Goal: Task Accomplishment & Management: Use online tool/utility

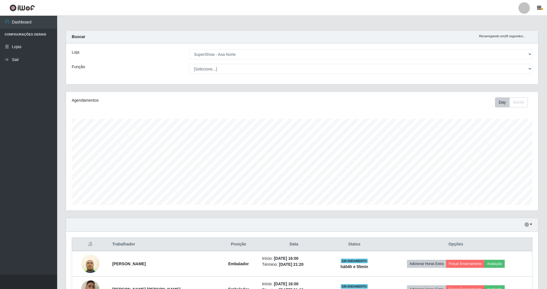
select select "71"
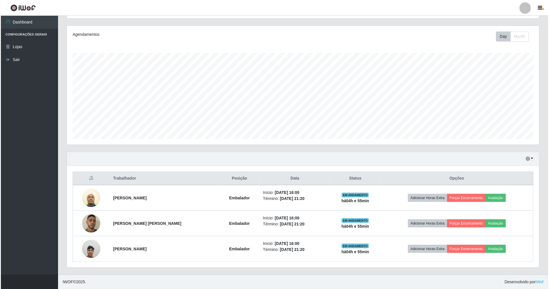
scroll to position [119, 472]
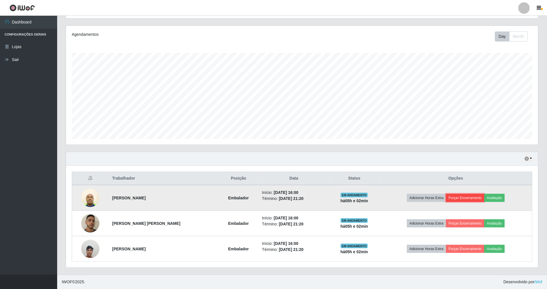
click at [476, 196] on button "Forçar Encerramento" at bounding box center [465, 198] width 38 height 8
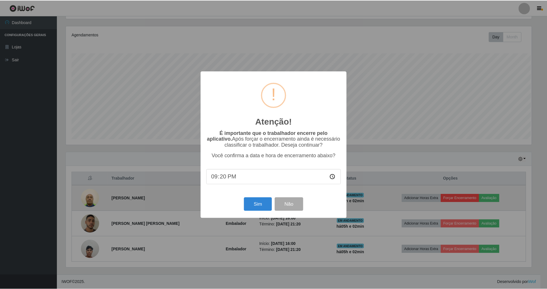
scroll to position [119, 467]
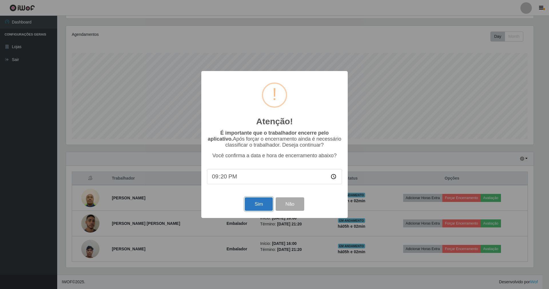
click at [261, 208] on button "Sim" at bounding box center [259, 203] width 28 height 13
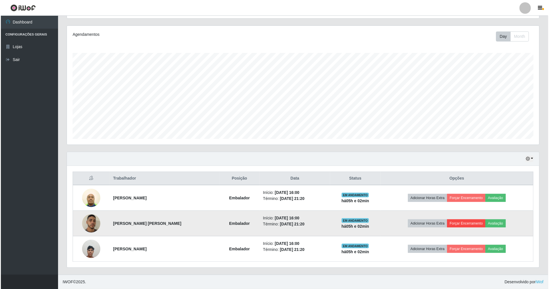
scroll to position [0, 0]
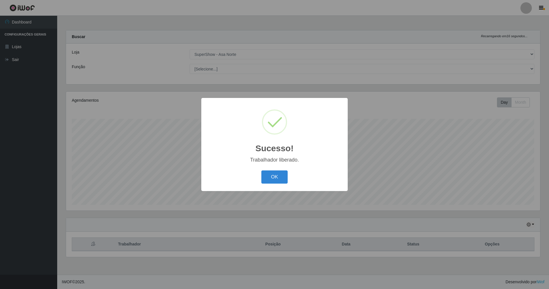
click at [463, 223] on div "Sucesso! × Trabalhador liberado. OK Cancel" at bounding box center [274, 144] width 549 height 289
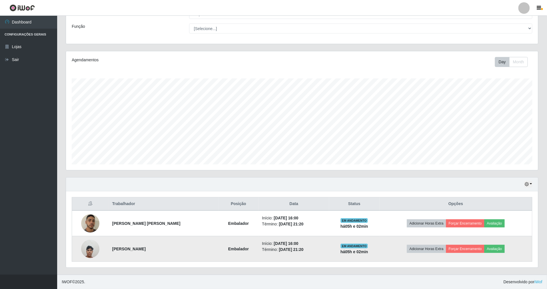
scroll to position [41, 0]
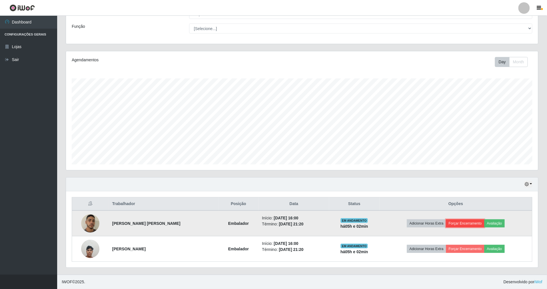
click at [460, 222] on button "Forçar Encerramento" at bounding box center [465, 223] width 38 height 8
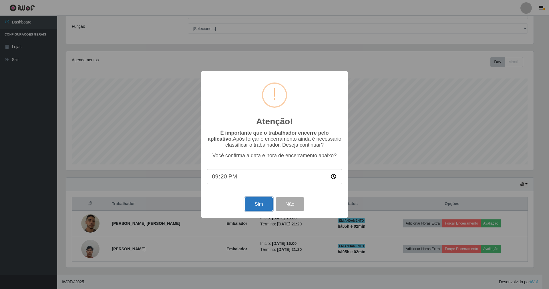
click at [254, 201] on button "Sim" at bounding box center [259, 203] width 28 height 13
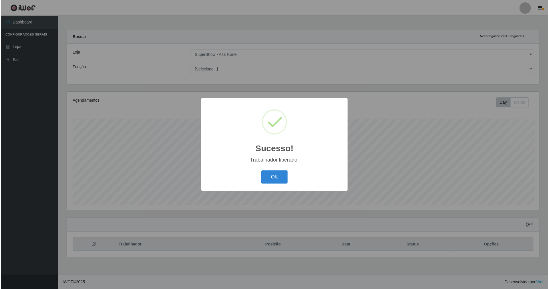
scroll to position [119, 474]
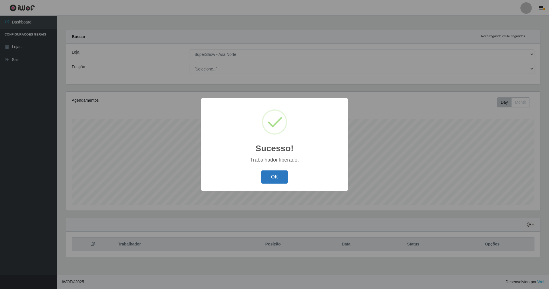
click at [276, 178] on button "OK" at bounding box center [274, 176] width 27 height 13
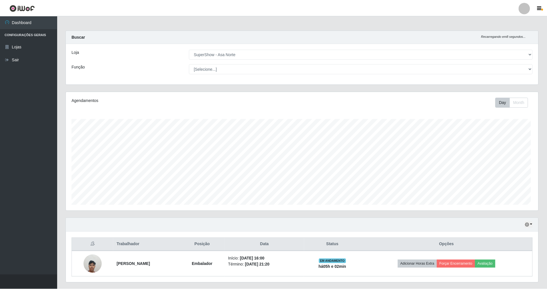
scroll to position [119, 472]
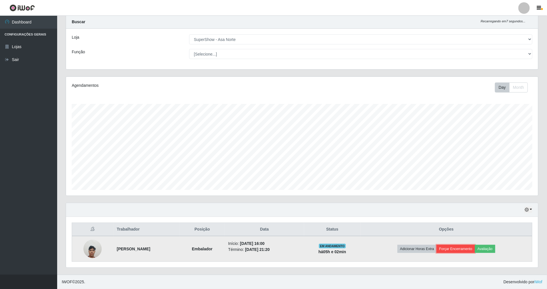
click at [459, 248] on button "Forçar Encerramento" at bounding box center [456, 248] width 38 height 8
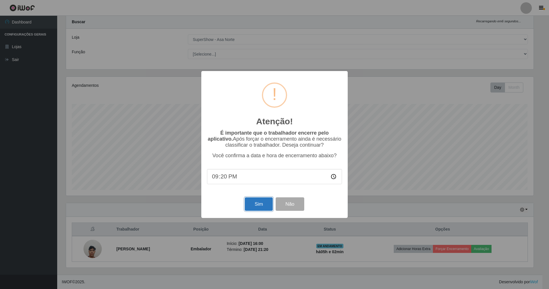
click at [253, 202] on button "Sim" at bounding box center [259, 203] width 28 height 13
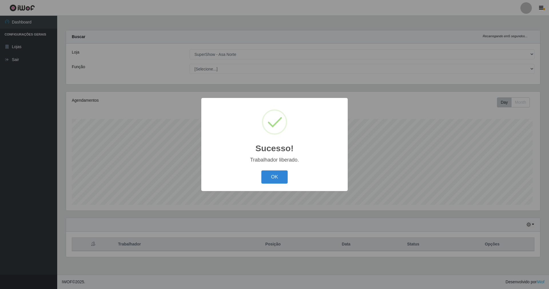
scroll to position [119, 474]
click at [274, 180] on button "OK" at bounding box center [274, 176] width 27 height 13
